Goal: Task Accomplishment & Management: Use online tool/utility

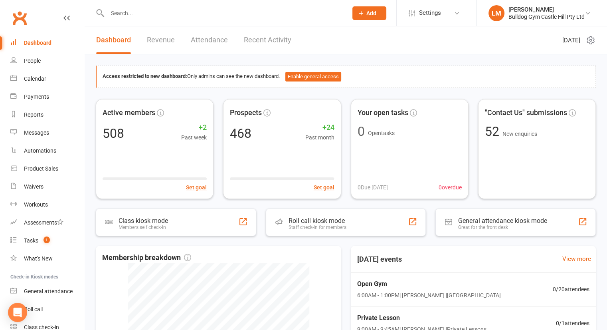
click at [132, 16] on input "text" at bounding box center [223, 13] width 237 height 11
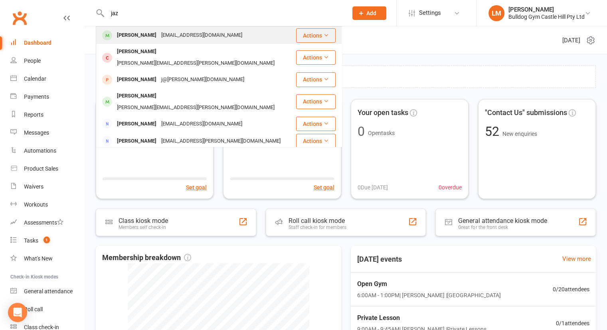
type input "jaz"
click at [141, 37] on div "[PERSON_NAME]" at bounding box center [137, 36] width 44 height 12
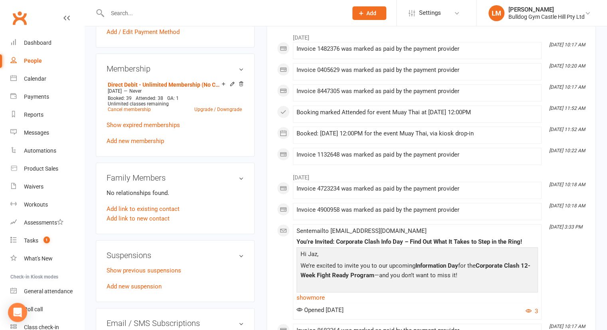
scroll to position [284, 0]
click at [124, 288] on link "Add new suspension" at bounding box center [134, 285] width 55 height 7
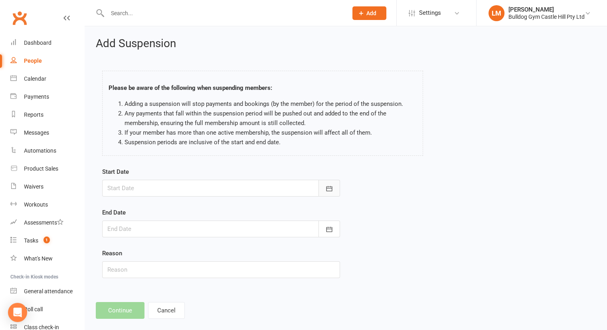
click at [324, 189] on button "button" at bounding box center [330, 188] width 22 height 17
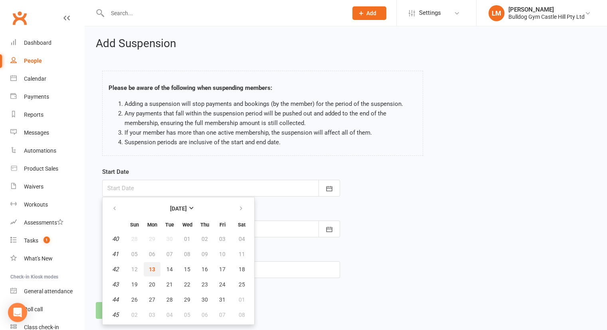
click at [153, 267] on span "13" at bounding box center [152, 269] width 6 height 6
type input "[DATE]"
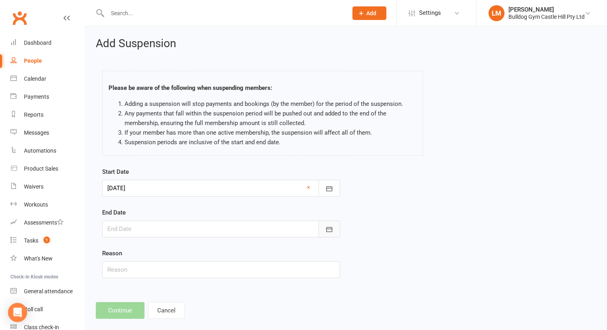
click at [326, 231] on icon "button" at bounding box center [329, 229] width 8 height 8
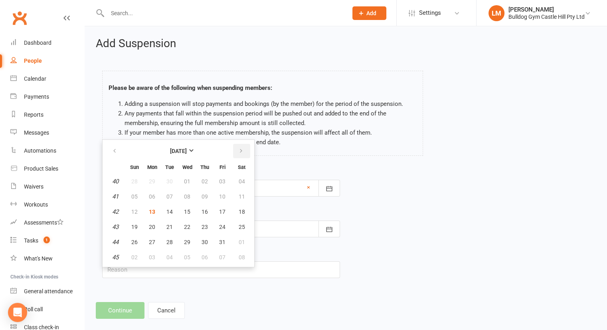
click at [240, 151] on icon "button" at bounding box center [241, 151] width 6 height 6
click at [169, 209] on span "13" at bounding box center [170, 211] width 6 height 6
type input "[DATE]"
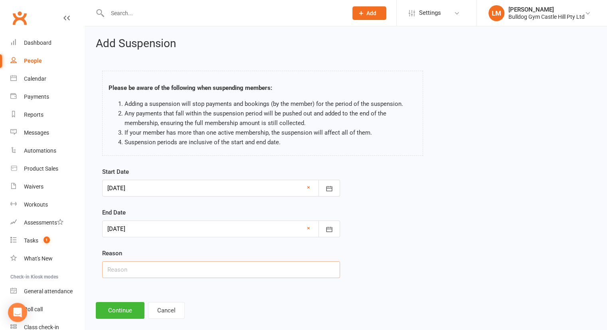
click at [119, 268] on input "text" at bounding box center [221, 269] width 238 height 17
type input "Away"
click at [117, 309] on button "Continue" at bounding box center [120, 310] width 49 height 17
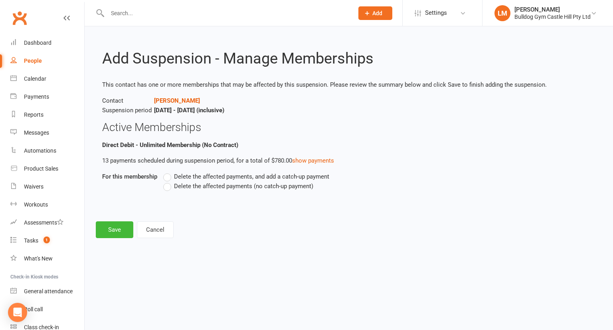
click at [169, 190] on label "Delete the affected payments (no catch-up payment)" at bounding box center [238, 186] width 150 height 10
click at [169, 181] on input "Delete the affected payments (no catch-up payment)" at bounding box center [165, 181] width 5 height 0
click at [111, 224] on button "Save" at bounding box center [115, 229] width 38 height 17
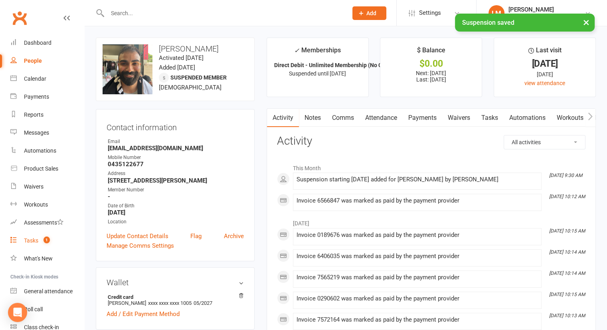
click at [36, 238] on div "Tasks" at bounding box center [31, 240] width 14 height 6
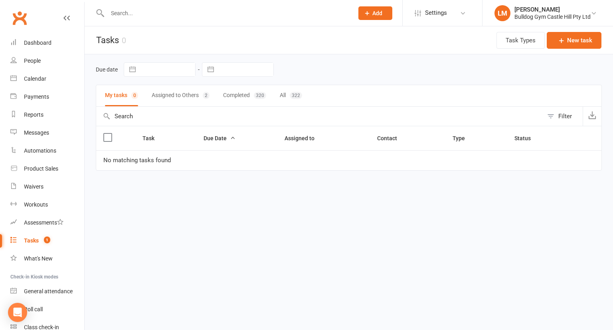
click at [194, 91] on button "Assigned to Others 2" at bounding box center [181, 95] width 58 height 21
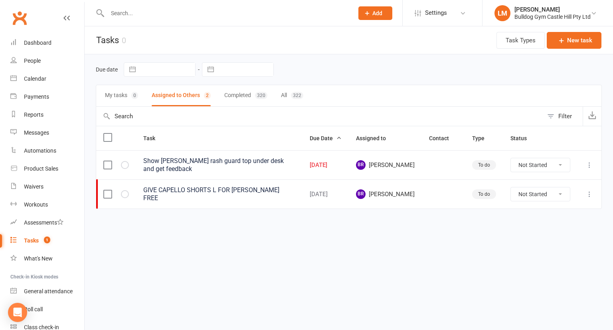
click at [591, 165] on icon at bounding box center [590, 165] width 8 height 8
click at [539, 198] on link "Edit" at bounding box center [554, 195] width 79 height 16
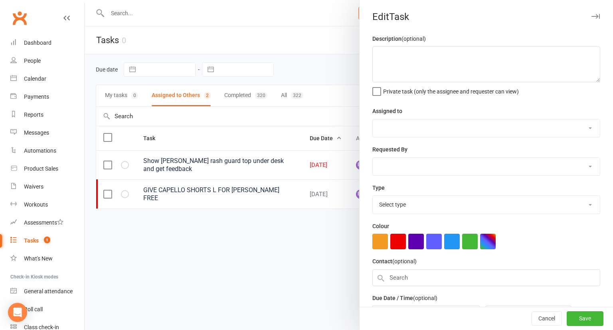
type textarea "Show [PERSON_NAME] rash guard top under desk and get feedback"
select select "53801"
select select "42167"
type input "[DATE]"
type input "8:30am"
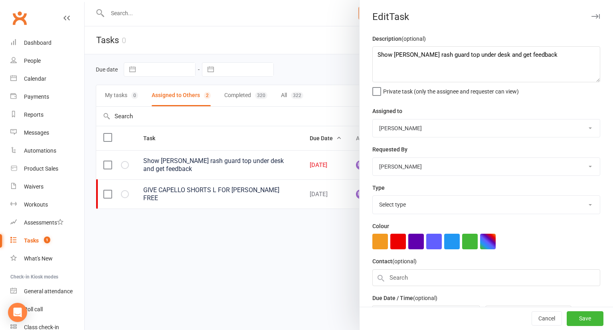
select select "18209"
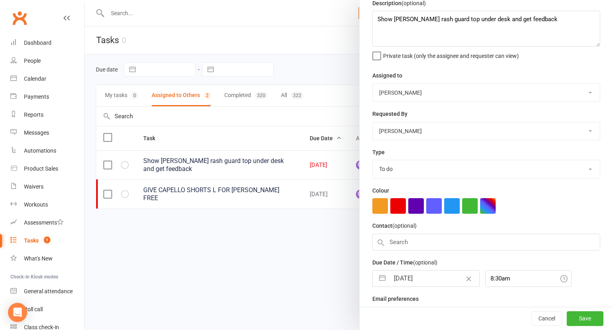
scroll to position [63, 0]
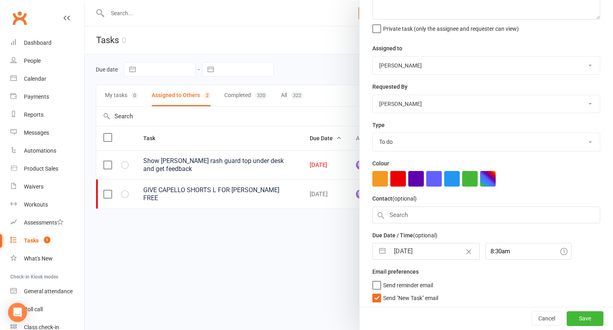
click at [380, 247] on button "button" at bounding box center [382, 251] width 14 height 16
select select "8"
select select "2025"
select select "9"
select select "2025"
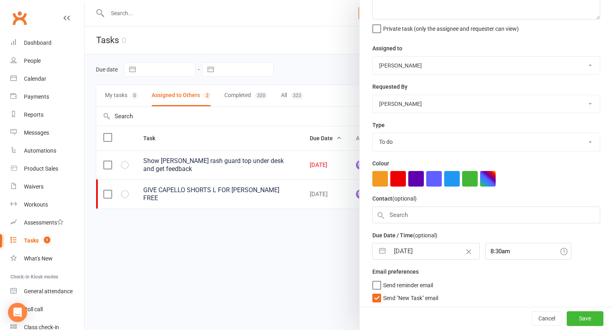
select select "10"
select select "2025"
click at [375, 250] on button "button" at bounding box center [382, 251] width 14 height 16
select select "8"
select select "2025"
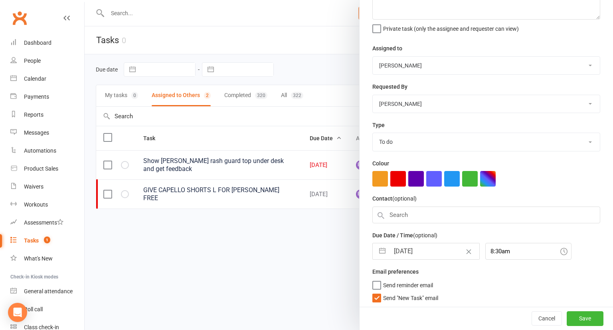
select select "9"
select select "2025"
select select "10"
select select "2025"
click at [380, 252] on button "button" at bounding box center [382, 251] width 14 height 16
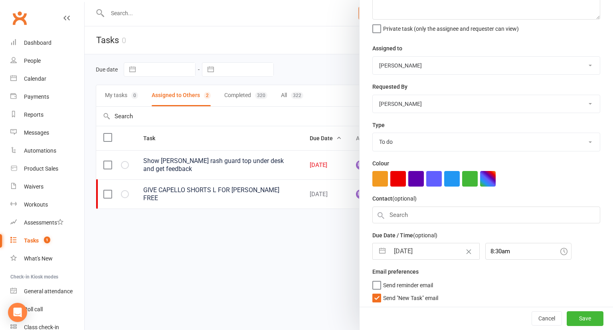
select select "8"
select select "2025"
select select "9"
select select "2025"
select select "10"
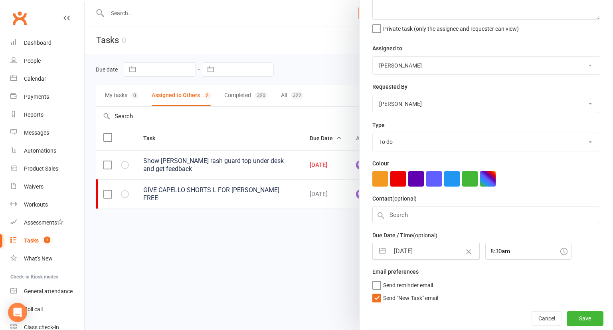
select select "2025"
select select "8"
select select "2025"
select select "9"
select select "2025"
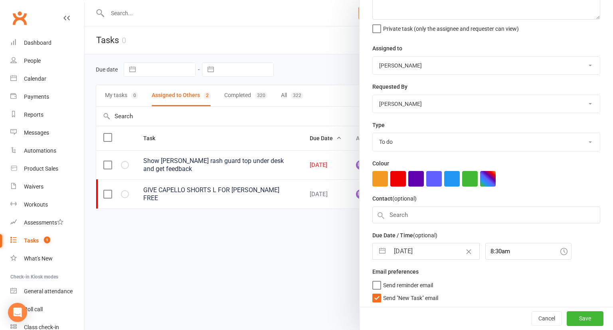
select select "10"
select select "2025"
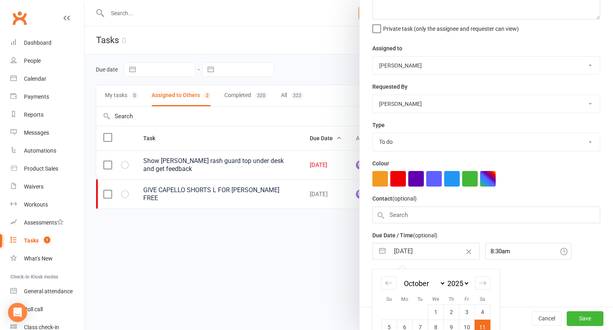
click at [390, 252] on input "[DATE]" at bounding box center [435, 251] width 90 height 16
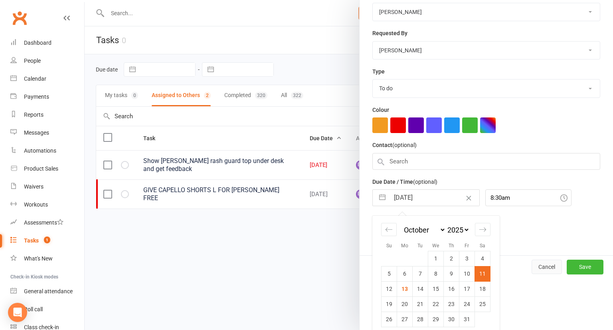
scroll to position [121, 0]
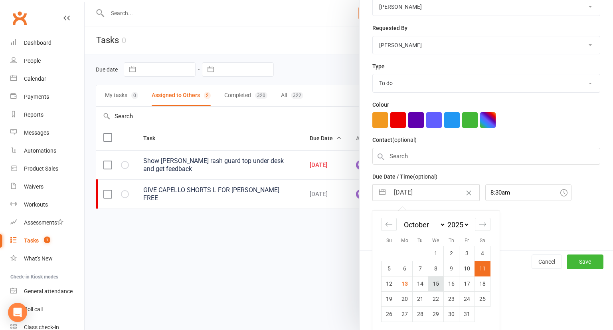
click at [436, 282] on td "15" at bounding box center [436, 283] width 16 height 15
type input "[DATE]"
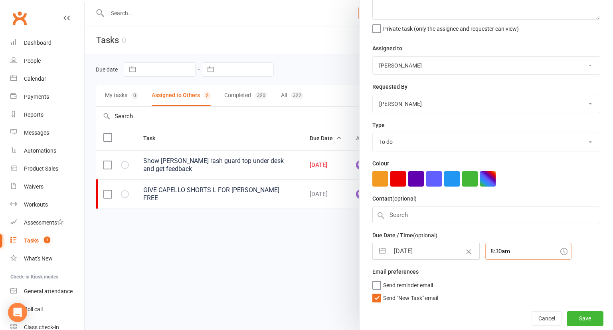
click at [494, 251] on div "8:30am" at bounding box center [529, 251] width 86 height 17
drag, startPoint x: 542, startPoint y: 284, endPoint x: 545, endPoint y: 297, distance: 13.2
click at [488, 253] on div "8:30am 12:00am 12:15am 12:30am 12:45am 1:00am 1:15am 1:30am 1:45am 2:00am 2:15a…" at bounding box center [529, 251] width 86 height 17
drag, startPoint x: 541, startPoint y: 282, endPoint x: 541, endPoint y: 288, distance: 6.0
click at [531, 250] on div "8:30am" at bounding box center [529, 251] width 86 height 17
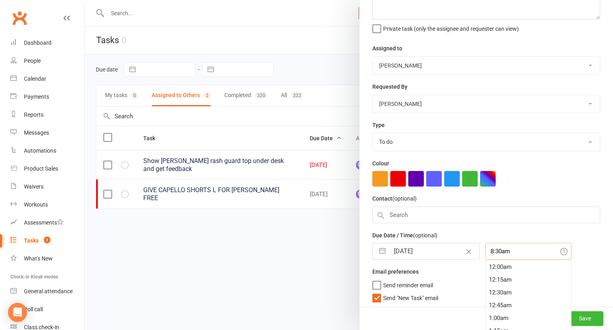
click at [500, 249] on div "Description (optional) Show [PERSON_NAME] rash guard top under desk and get fee…" at bounding box center [487, 139] width 254 height 337
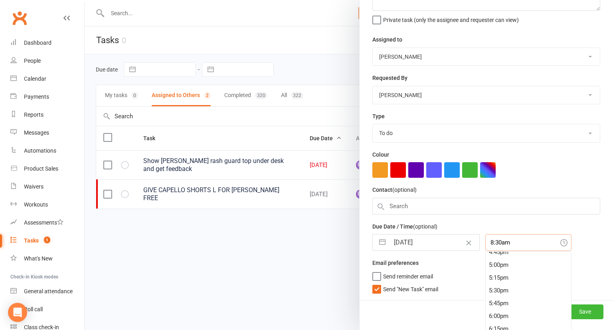
scroll to position [865, 0]
click at [486, 311] on div "6:00pm" at bounding box center [528, 313] width 85 height 13
type input "6:00pm"
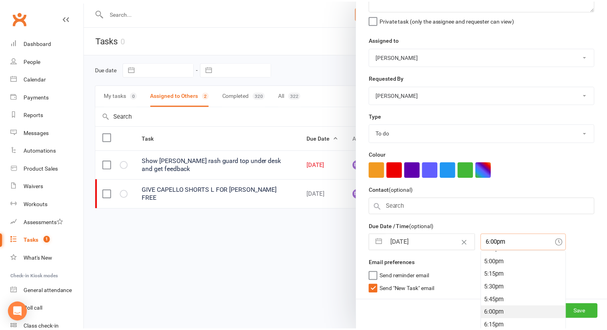
scroll to position [63, 0]
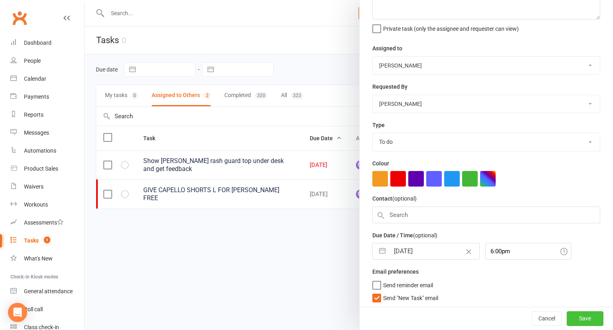
click at [567, 320] on button "Save" at bounding box center [585, 318] width 37 height 14
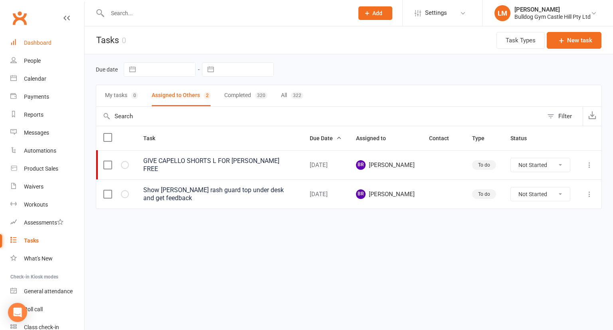
click at [22, 42] on link "Dashboard" at bounding box center [47, 43] width 74 height 18
